Goal: Task Accomplishment & Management: Complete application form

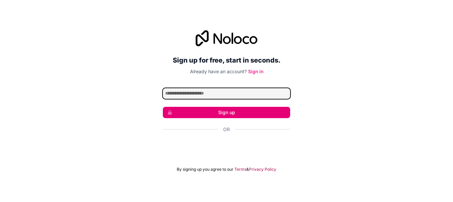
click at [186, 93] on input "Email address" at bounding box center [226, 93] width 127 height 11
paste input "**********"
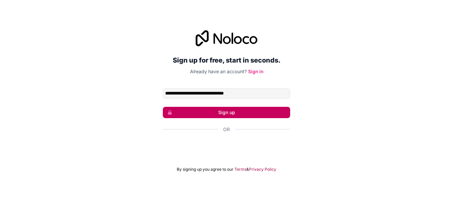
click at [208, 111] on button "Sign up" at bounding box center [226, 112] width 127 height 11
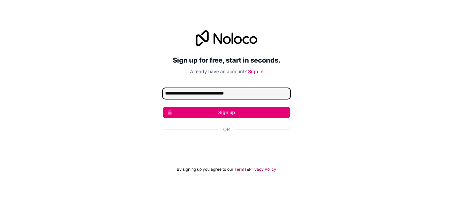
click at [216, 94] on input "**********" at bounding box center [226, 93] width 127 height 11
paste input "Email address"
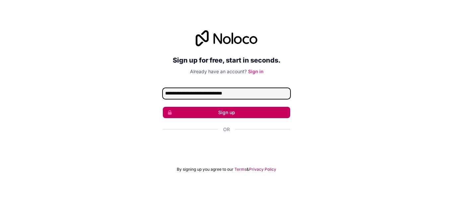
type input "**********"
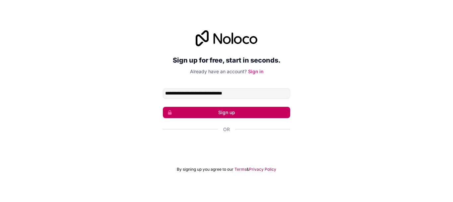
click at [217, 111] on button "Sign up" at bounding box center [226, 112] width 127 height 11
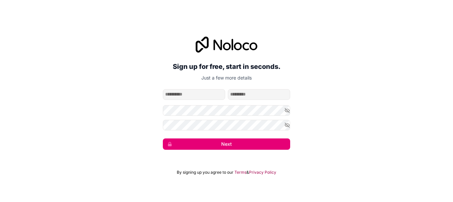
click at [205, 96] on input "given-name" at bounding box center [194, 94] width 62 height 11
type input "****"
click at [266, 98] on input "family-name" at bounding box center [259, 94] width 62 height 11
type input "*****"
click at [248, 103] on form "**********" at bounding box center [226, 119] width 127 height 60
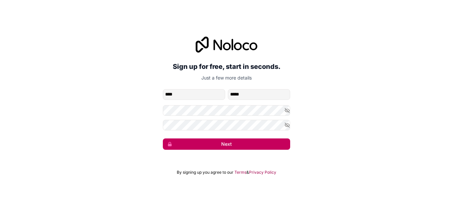
click at [223, 141] on button "Next" at bounding box center [226, 143] width 127 height 11
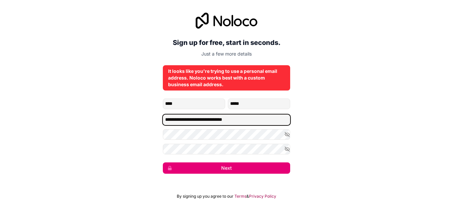
click at [208, 123] on input "**********" at bounding box center [226, 119] width 127 height 11
paste input "Email address"
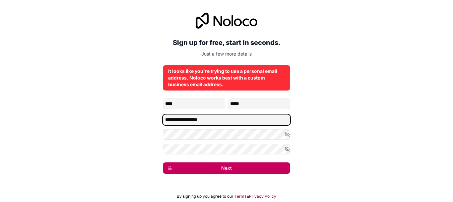
type input "**********"
click at [227, 171] on button "Next" at bounding box center [226, 167] width 127 height 11
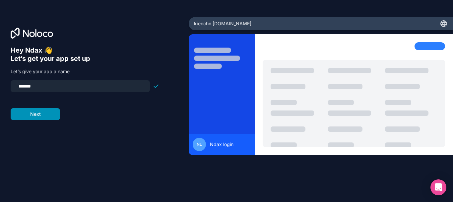
click at [45, 112] on button "Next" at bounding box center [35, 114] width 49 height 12
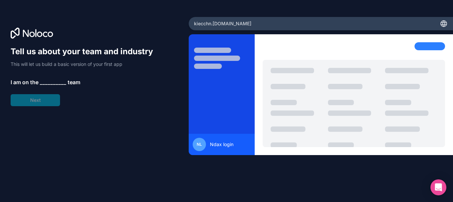
click at [57, 79] on span "__________" at bounding box center [53, 82] width 27 height 8
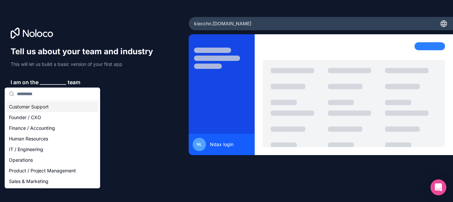
click at [97, 81] on p "I am on the __________ team" at bounding box center [85, 82] width 149 height 8
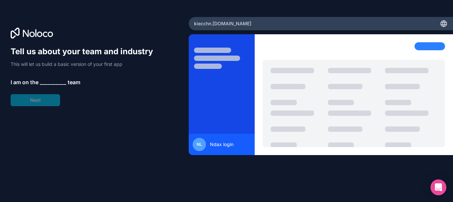
click at [42, 95] on div "Tell us about your team and industry This will let us build a basic version of …" at bounding box center [85, 76] width 149 height 60
click at [54, 78] on span "__________" at bounding box center [53, 82] width 27 height 8
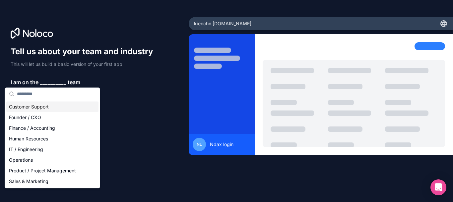
click at [46, 109] on div "Customer Support" at bounding box center [52, 106] width 92 height 11
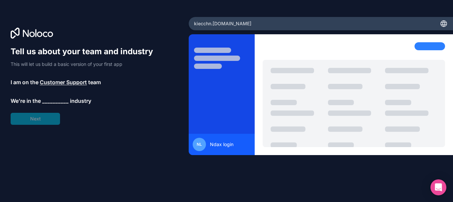
click at [69, 85] on span "Customer Support" at bounding box center [63, 82] width 47 height 8
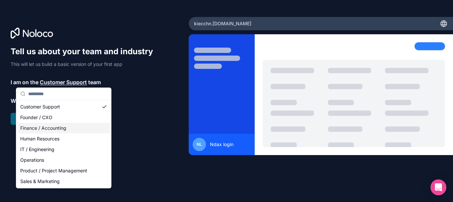
click at [52, 128] on div "Finance / Accounting" at bounding box center [64, 128] width 92 height 11
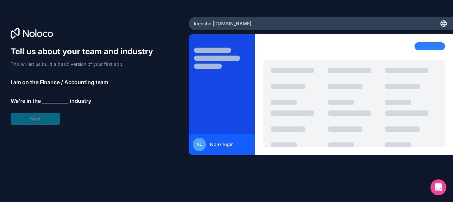
click at [54, 102] on span "__________" at bounding box center [55, 101] width 27 height 8
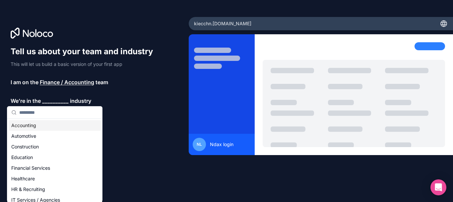
click at [39, 126] on div "Accounting" at bounding box center [55, 125] width 92 height 11
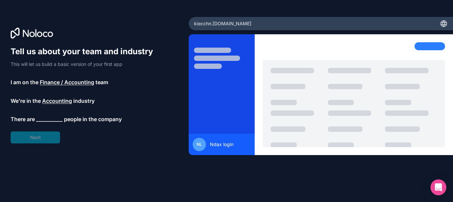
click at [39, 125] on div "Tell us about your team and industry This will let us build a basic version of …" at bounding box center [85, 94] width 149 height 97
click at [41, 118] on span "__________" at bounding box center [49, 119] width 27 height 8
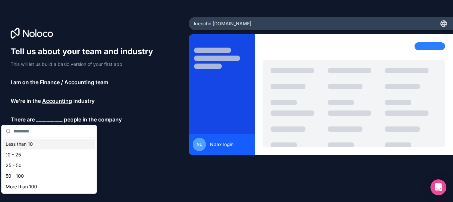
click at [27, 143] on div "Less than 10" at bounding box center [49, 143] width 92 height 11
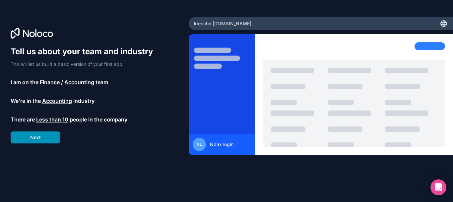
click at [36, 138] on button "Next" at bounding box center [35, 137] width 49 height 12
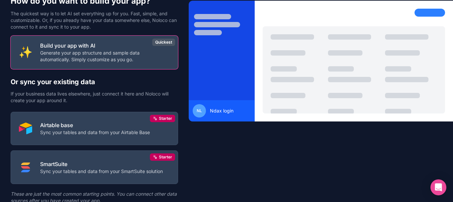
scroll to position [61, 0]
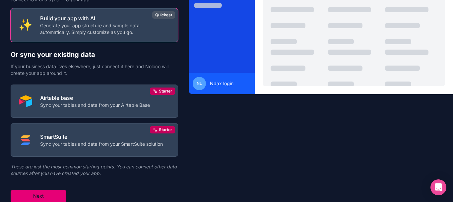
click at [46, 198] on button "Next" at bounding box center [39, 196] width 56 height 12
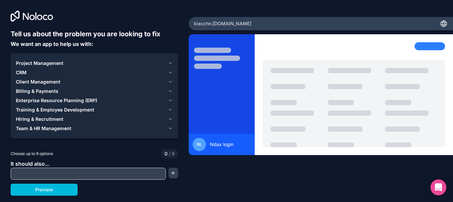
click at [81, 175] on input "text" at bounding box center [88, 173] width 152 height 9
click at [56, 188] on button "Preview" at bounding box center [44, 189] width 67 height 12
click at [94, 126] on div "Team & HR Management" at bounding box center [90, 128] width 149 height 7
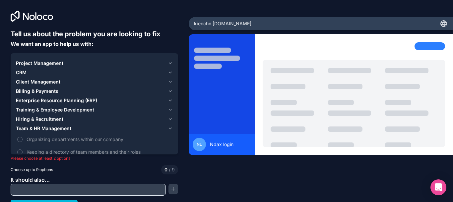
click at [56, 61] on span "Project Management" at bounding box center [39, 63] width 47 height 7
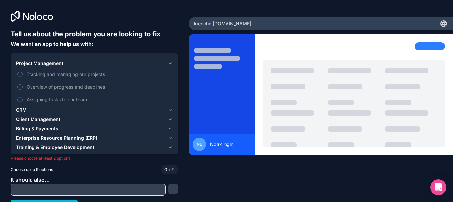
click at [53, 62] on span "Project Management" at bounding box center [39, 63] width 47 height 7
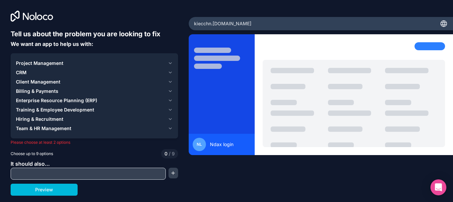
click at [26, 71] on span "CRM" at bounding box center [21, 72] width 11 height 7
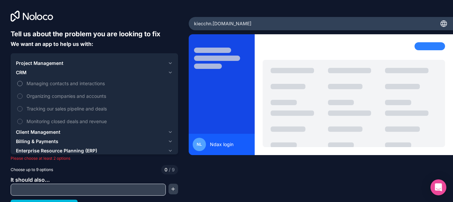
click at [19, 82] on button "Managing contacts and interactions" at bounding box center [19, 83] width 5 height 5
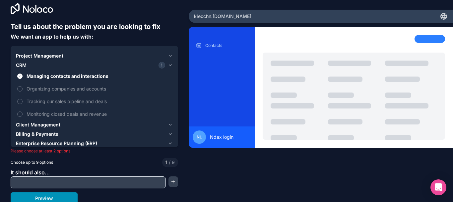
scroll to position [10, 0]
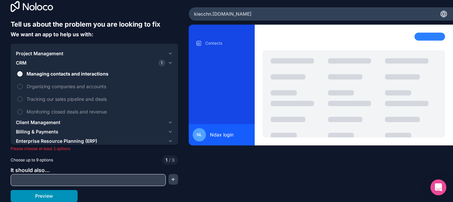
click at [31, 198] on button "Preview" at bounding box center [44, 196] width 67 height 12
click at [32, 195] on button "Preview" at bounding box center [44, 196] width 67 height 12
click at [53, 193] on button "Preview" at bounding box center [44, 196] width 67 height 12
click at [21, 84] on label "Organizing companies and accounts" at bounding box center [94, 86] width 157 height 12
click at [21, 84] on button "Organizing companies and accounts" at bounding box center [19, 86] width 5 height 5
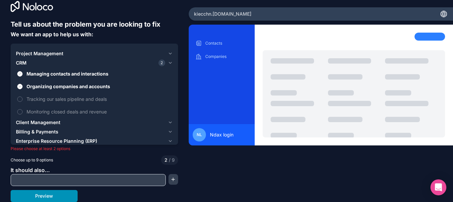
click at [37, 195] on button "Preview" at bounding box center [44, 196] width 67 height 12
